Goal: Task Accomplishment & Management: Manage account settings

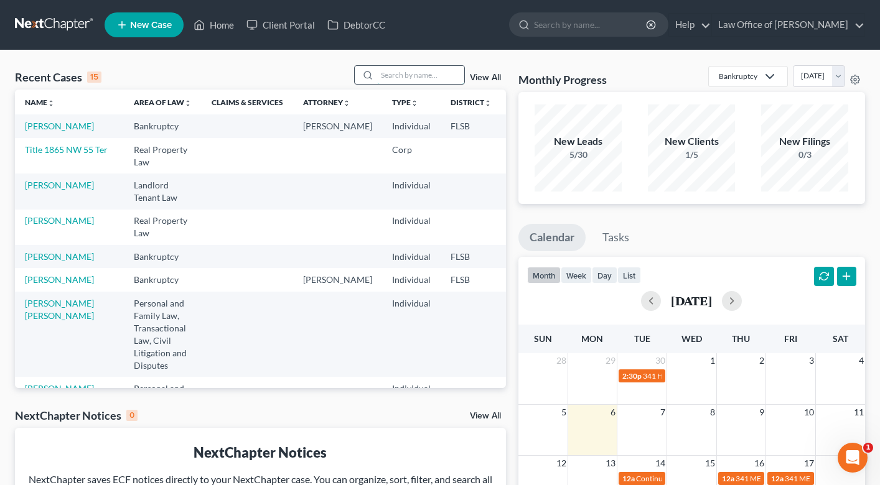
click at [405, 77] on input "search" at bounding box center [420, 75] width 87 height 18
type input "[PERSON_NAME]"
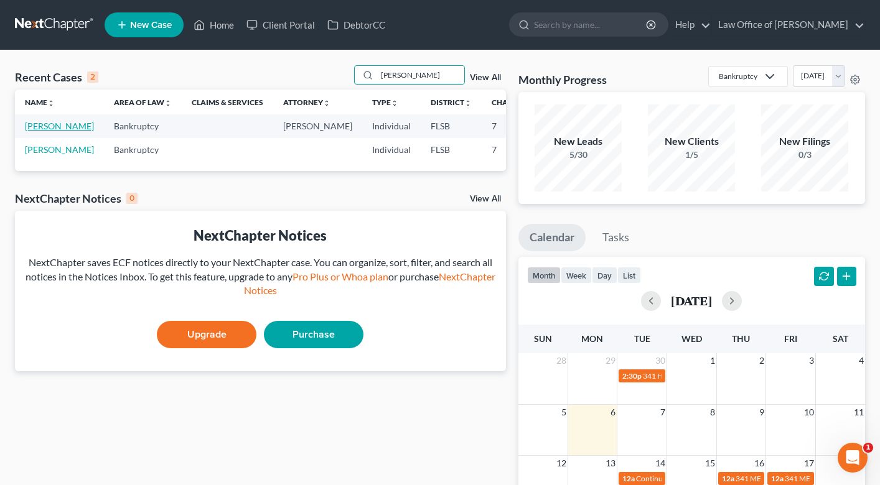
click at [27, 131] on link "[PERSON_NAME]" at bounding box center [59, 126] width 69 height 11
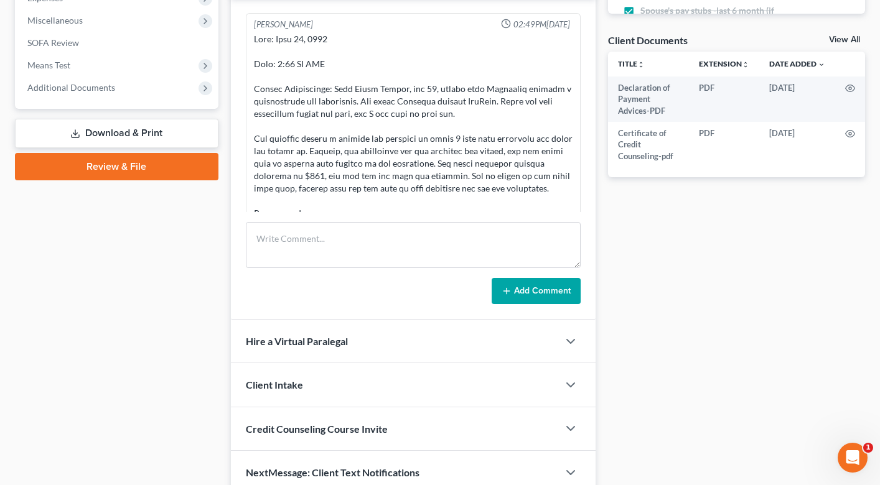
scroll to position [5202, 0]
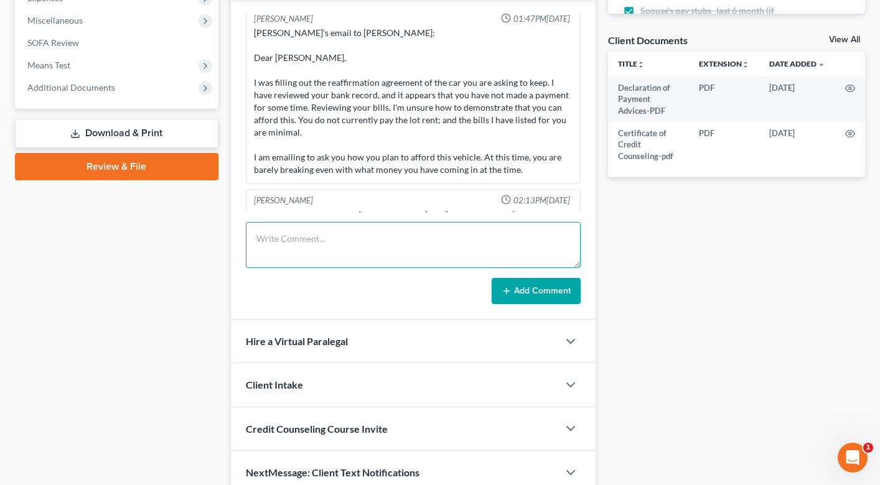
click at [299, 238] on textarea at bounding box center [413, 245] width 335 height 46
click at [324, 251] on textarea "wrote an email to [PERSON_NAME] asking for clarification of mobile home, homest…" at bounding box center [413, 245] width 335 height 46
click at [350, 241] on textarea "wrote an email to [PERSON_NAME] asking for clarification of mobile home, homest…" at bounding box center [413, 245] width 335 height 46
type textarea "wrote an email to [PERSON_NAME] asking for clarification of mobile home, homest…"
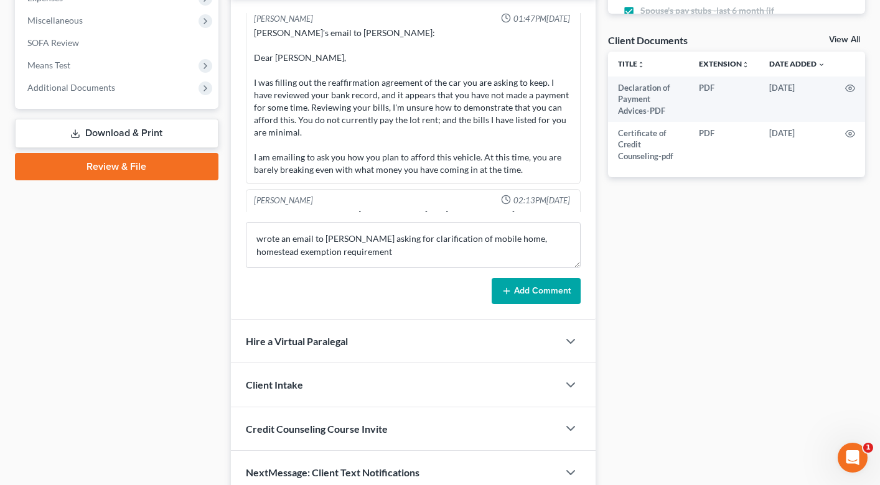
click at [519, 292] on button "Add Comment" at bounding box center [535, 291] width 89 height 26
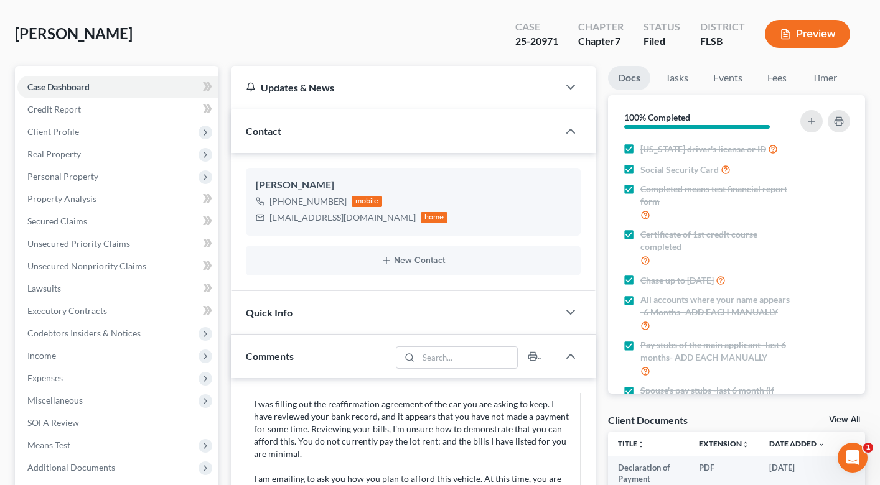
scroll to position [0, 0]
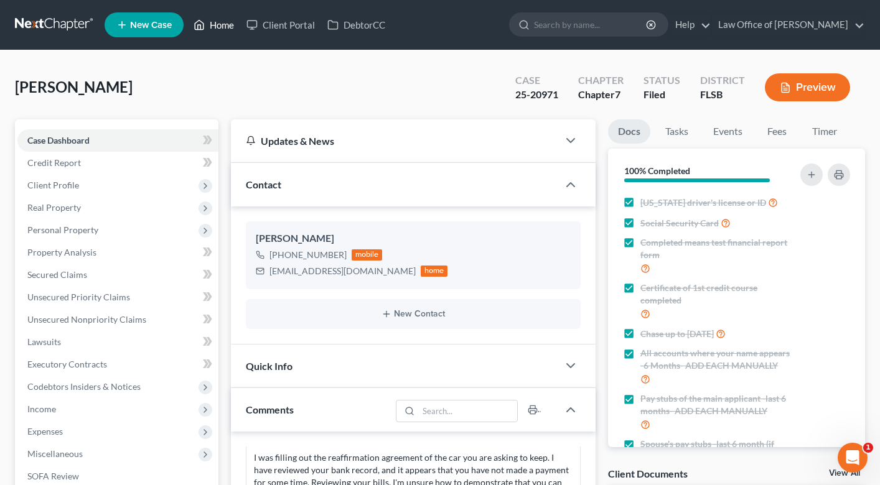
click at [208, 17] on link "Home" at bounding box center [213, 25] width 53 height 22
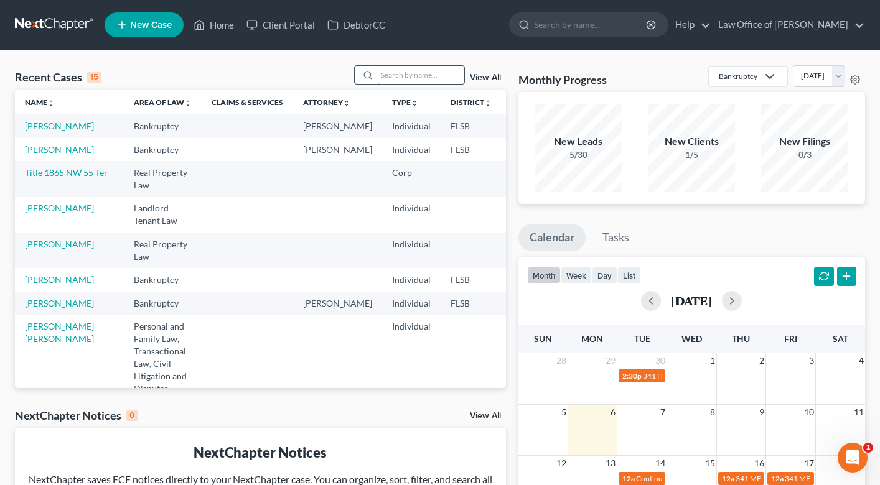
click at [396, 81] on input "search" at bounding box center [420, 75] width 87 height 18
type input "[PERSON_NAME]"
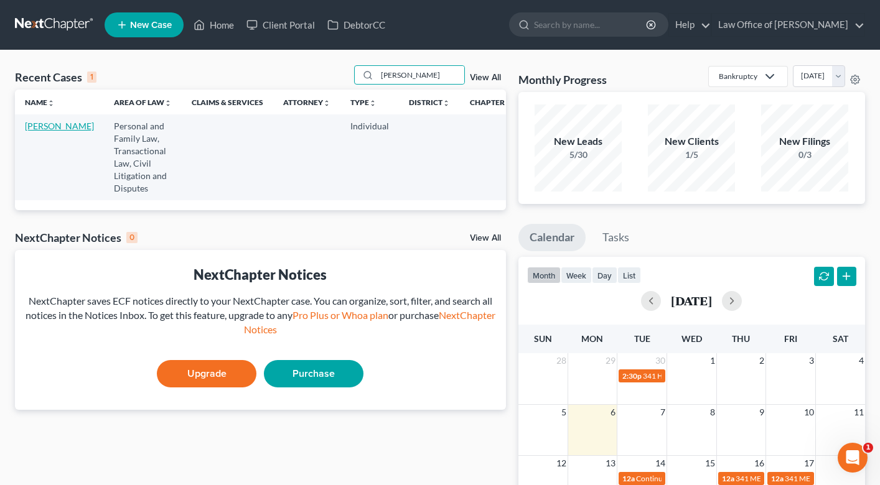
click at [32, 131] on link "[PERSON_NAME]" at bounding box center [59, 126] width 69 height 11
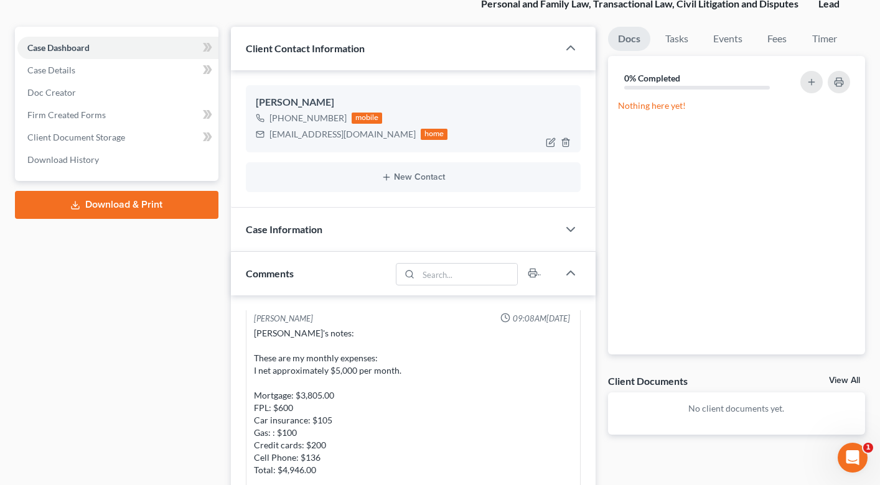
scroll to position [109, 0]
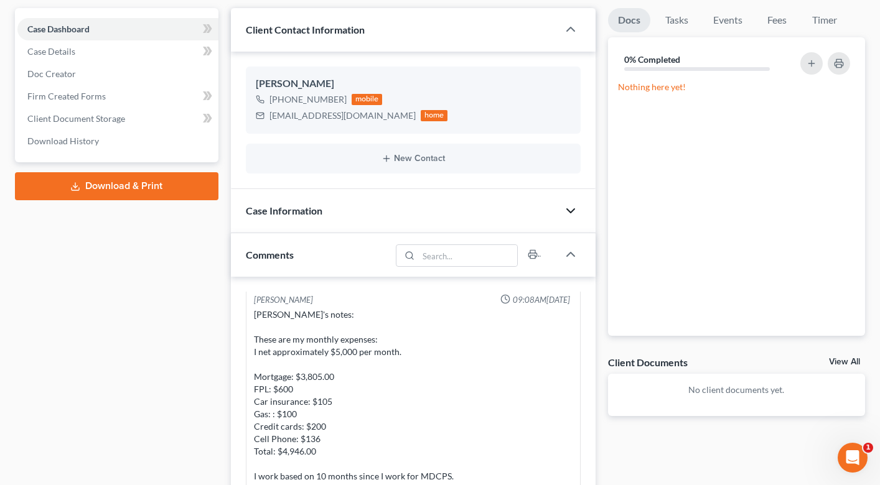
click at [569, 210] on icon "button" at bounding box center [570, 210] width 15 height 15
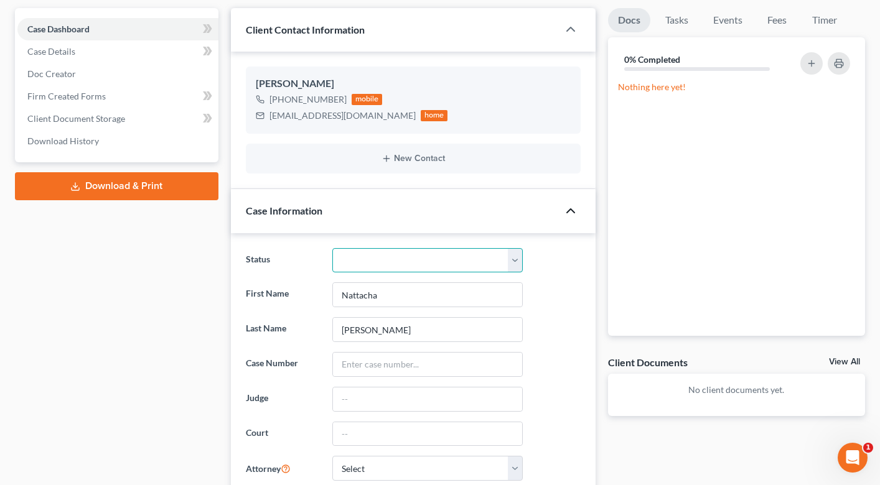
click at [517, 255] on select "Discharged Discharged & Reported Discharge Litigation Dismissal Notice Dismisse…" at bounding box center [427, 260] width 190 height 25
select select "9"
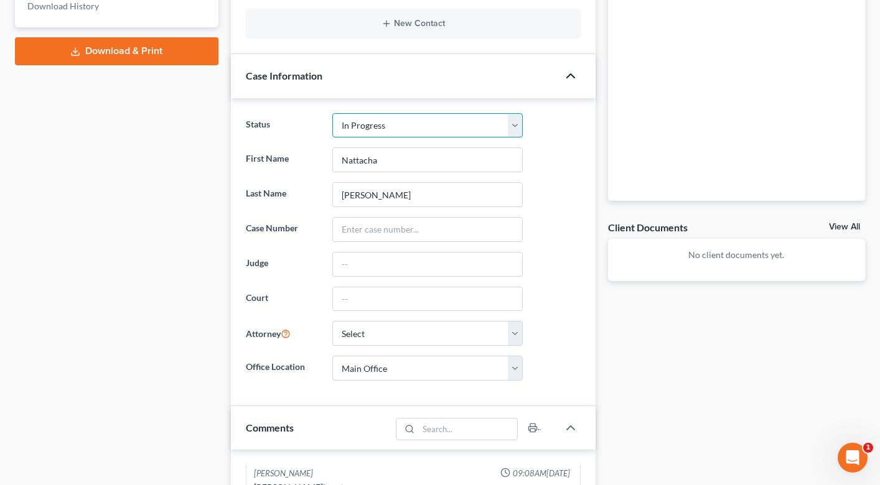
scroll to position [434, 0]
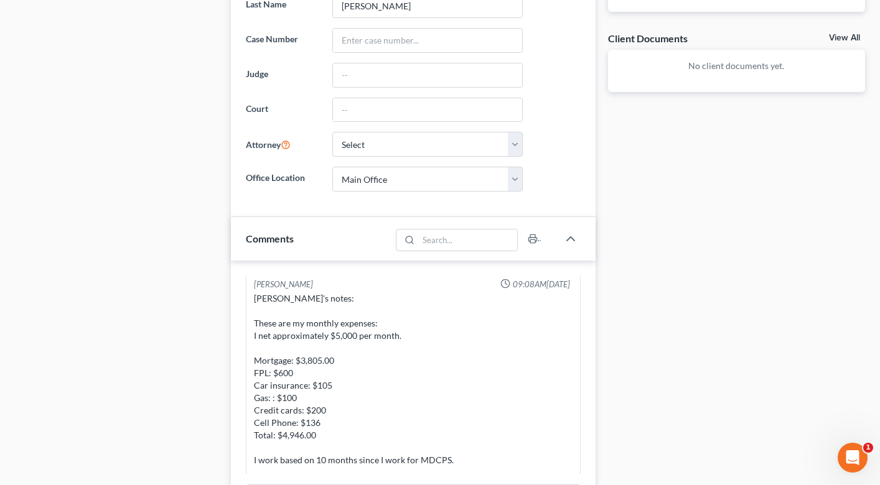
click at [430, 348] on div "[PERSON_NAME]'s notes: These are my monthly expenses: I net approximately $5,00…" at bounding box center [413, 410] width 319 height 236
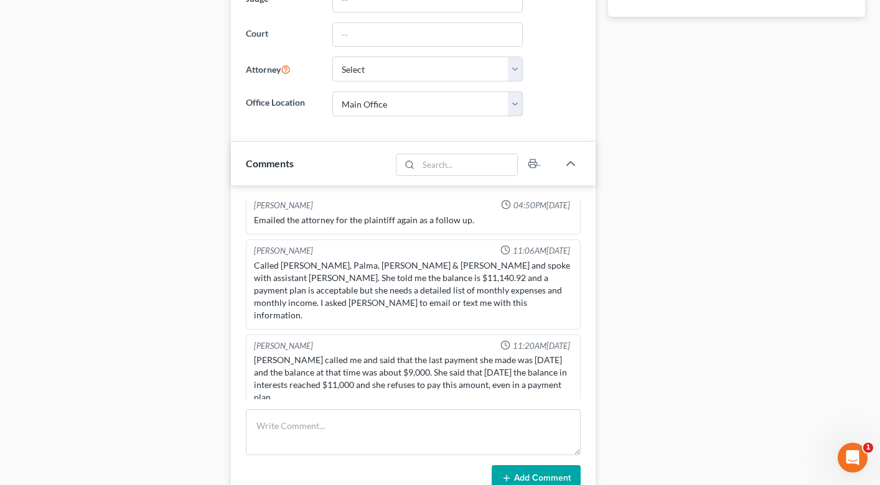
scroll to position [1538, 0]
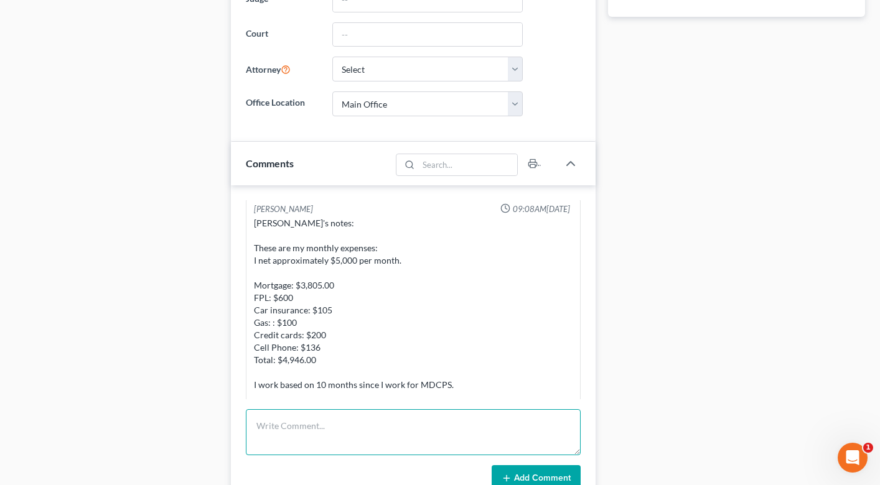
click at [348, 432] on textarea at bounding box center [413, 432] width 335 height 46
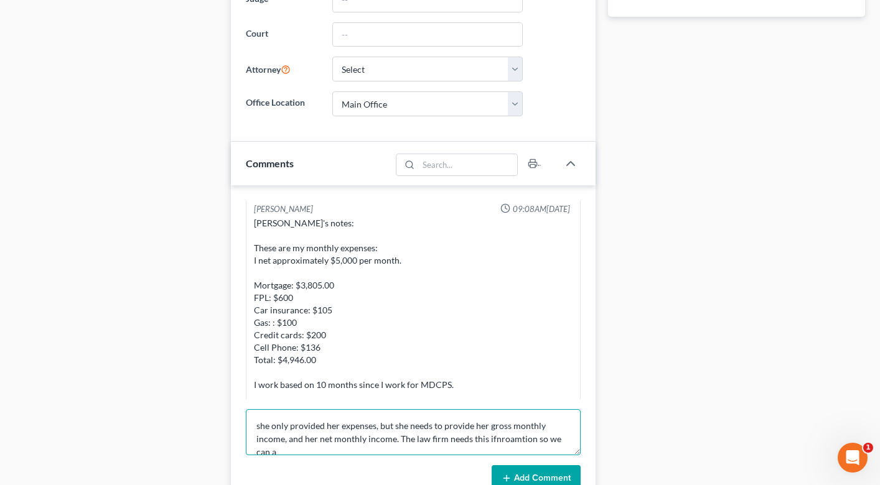
scroll to position [3, 0]
click at [488, 434] on textarea "she only provided her expenses, but she needs to provide her gross monthly inco…" at bounding box center [413, 432] width 335 height 46
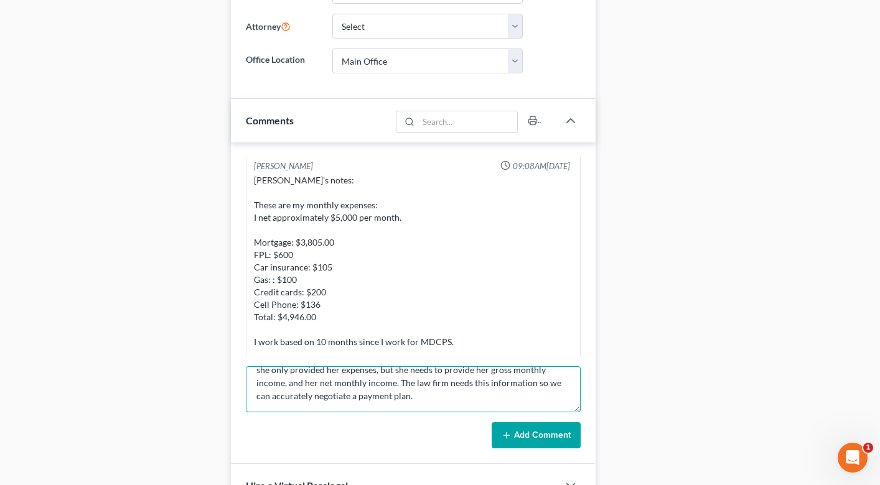
scroll to position [559, 0]
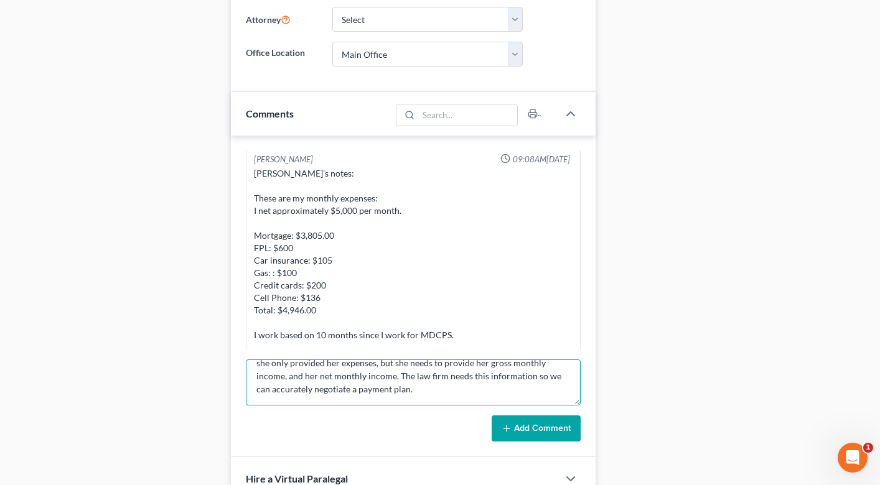
click at [412, 391] on textarea "she only provided her expenses, but she needs to provide her gross monthly inco…" at bounding box center [413, 383] width 335 height 46
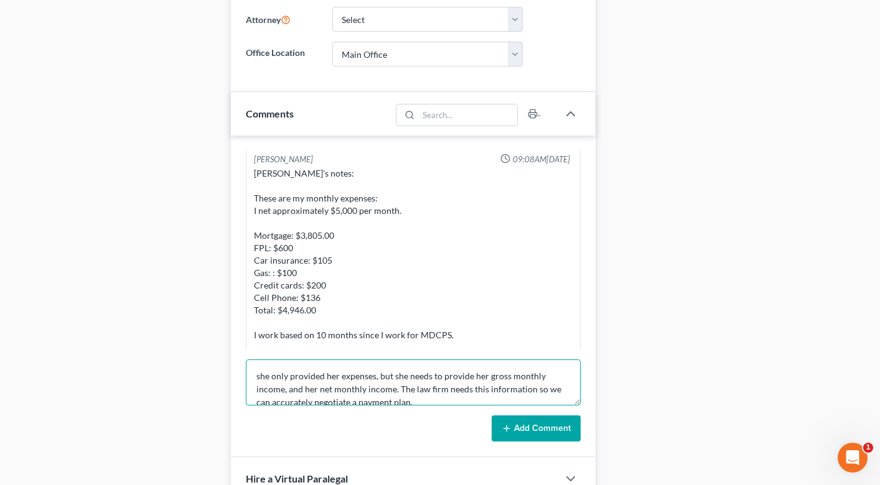
scroll to position [13, 0]
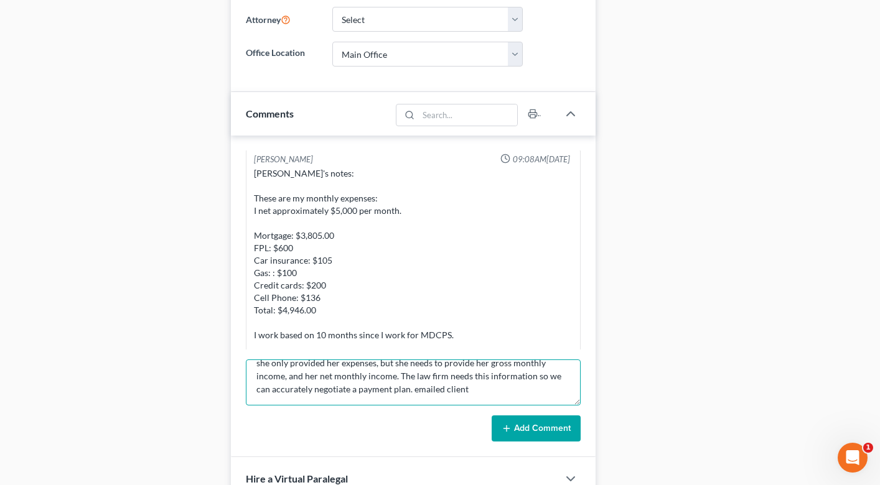
type textarea "she only provided her expenses, but she needs to provide her gross monthly inco…"
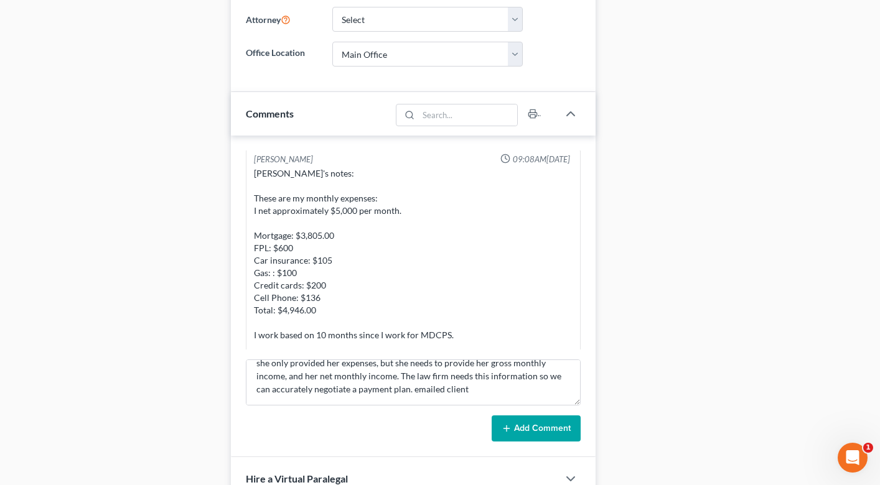
click at [528, 432] on button "Add Comment" at bounding box center [535, 429] width 89 height 26
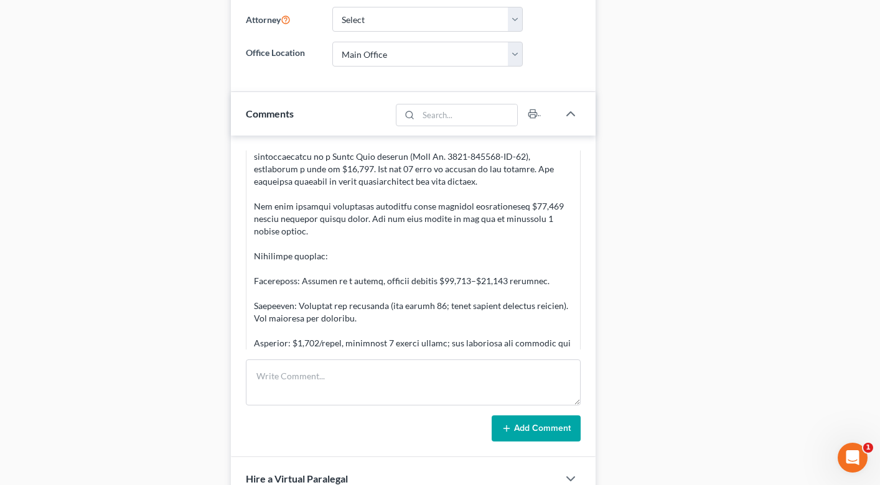
scroll to position [0, 0]
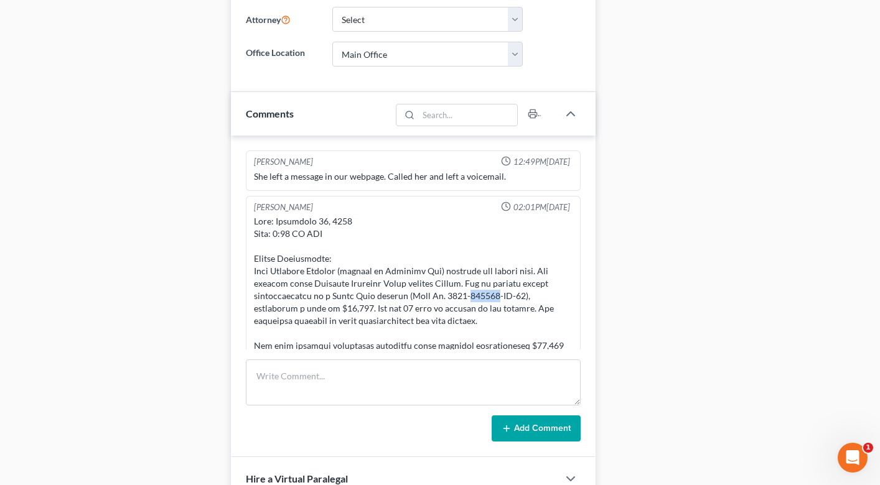
drag, startPoint x: 474, startPoint y: 295, endPoint x: 504, endPoint y: 295, distance: 29.9
click at [504, 295] on div at bounding box center [413, 401] width 319 height 373
copy div "143407"
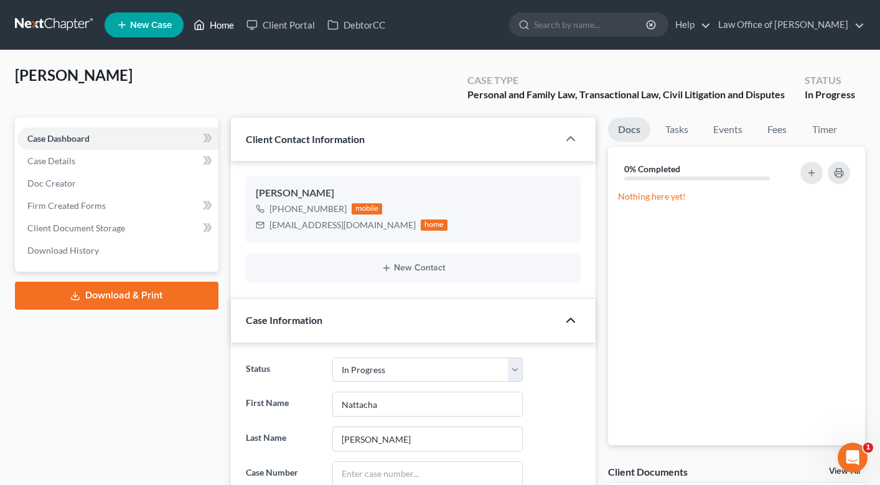
click at [214, 21] on link "Home" at bounding box center [213, 25] width 53 height 22
